Goal: Task Accomplishment & Management: Manage account settings

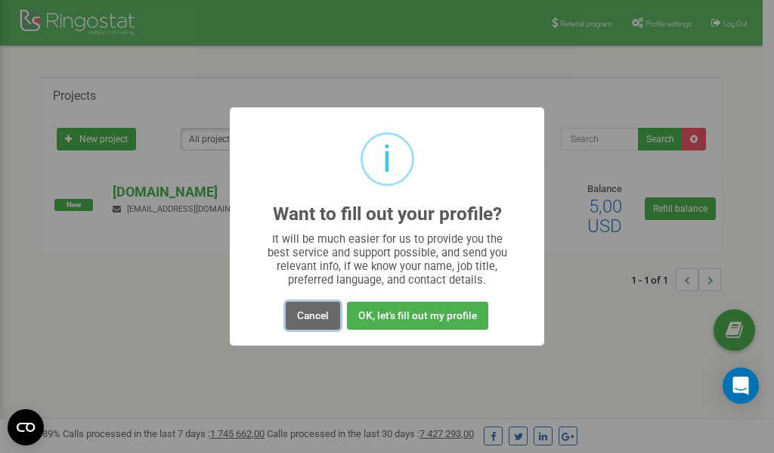
click at [314, 316] on button "Cancel" at bounding box center [313, 316] width 54 height 28
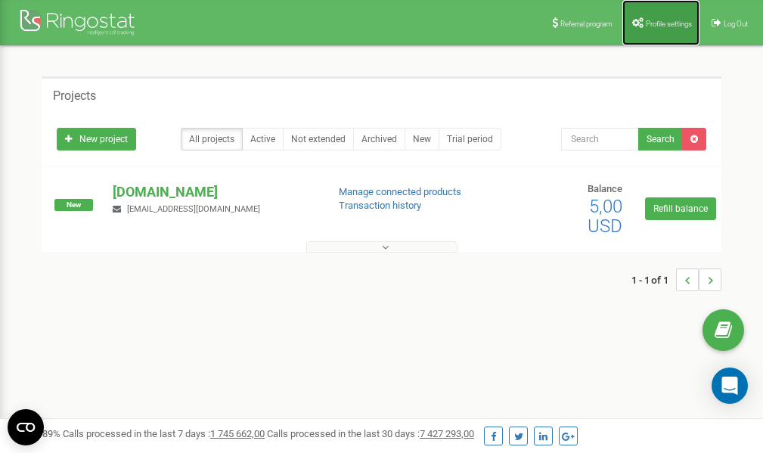
click at [672, 24] on span "Profile settings" at bounding box center [669, 24] width 46 height 8
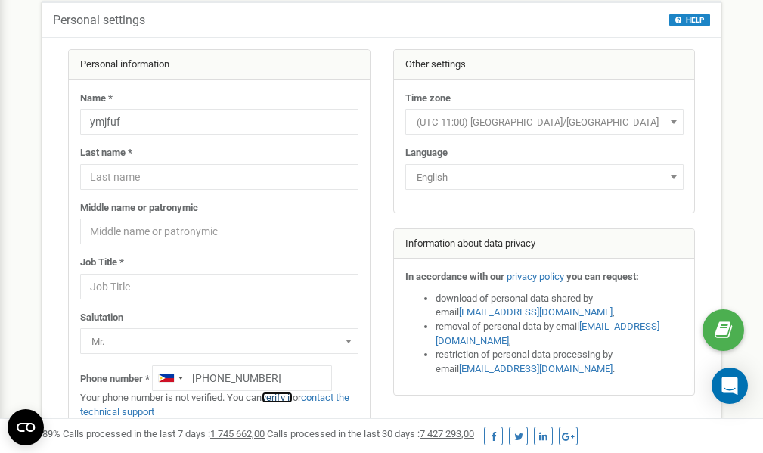
click at [280, 397] on link "verify it" at bounding box center [277, 397] width 31 height 11
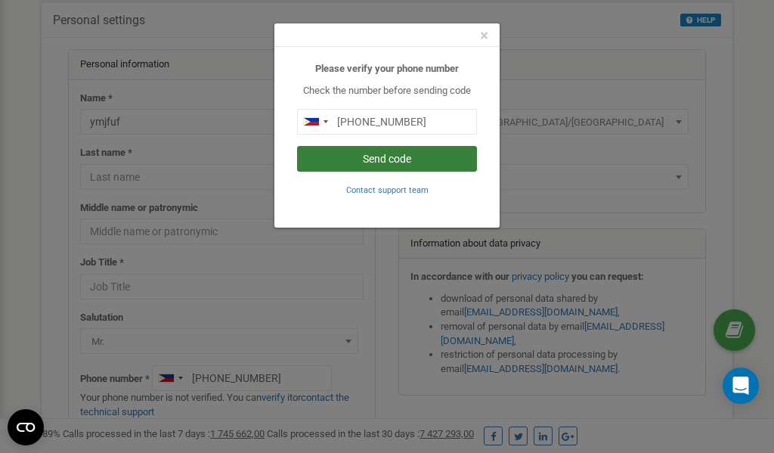
click at [383, 163] on button "Send code" at bounding box center [387, 159] width 180 height 26
